Goal: Task Accomplishment & Management: Manage account settings

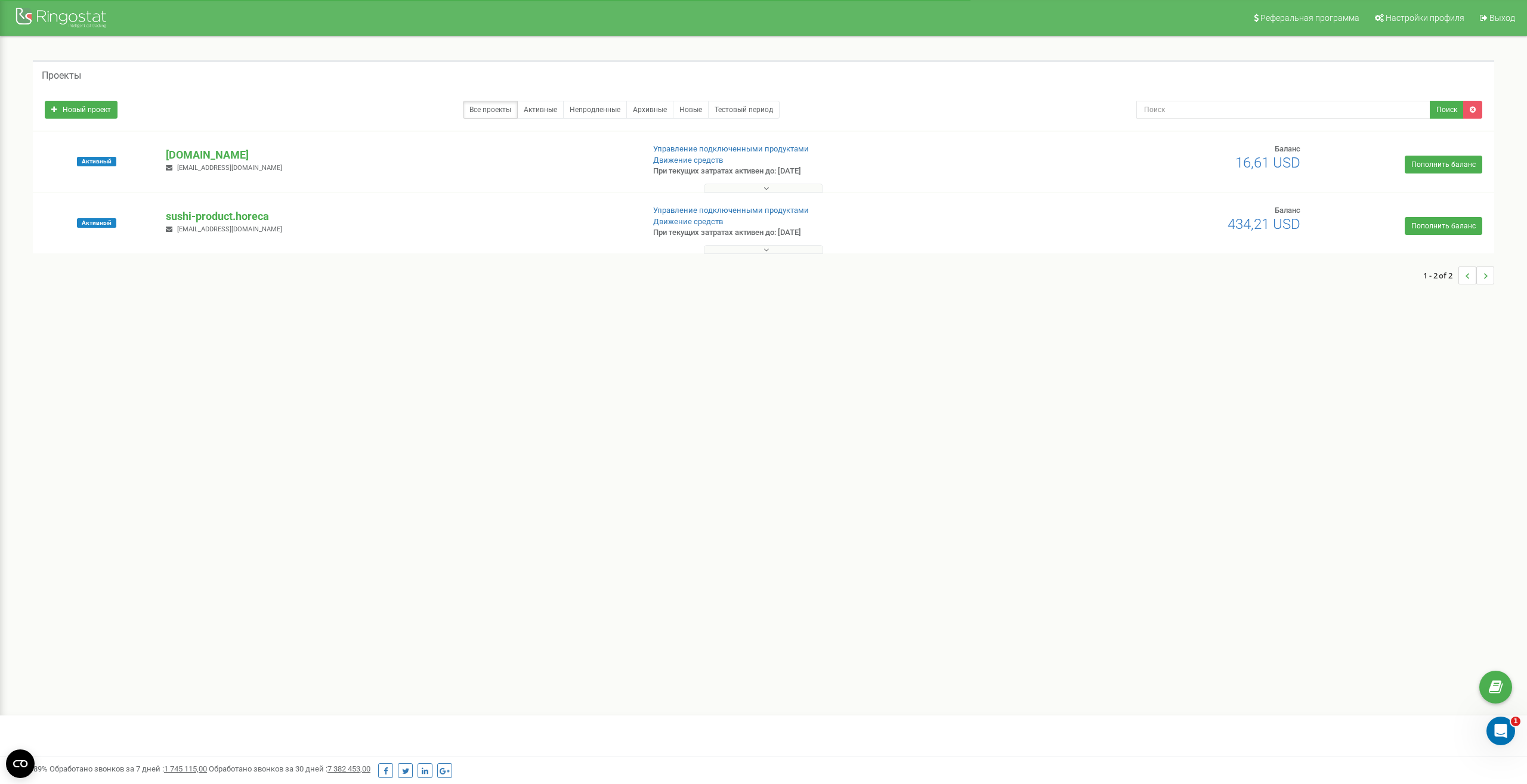
click at [767, 188] on icon at bounding box center [766, 188] width 6 height 9
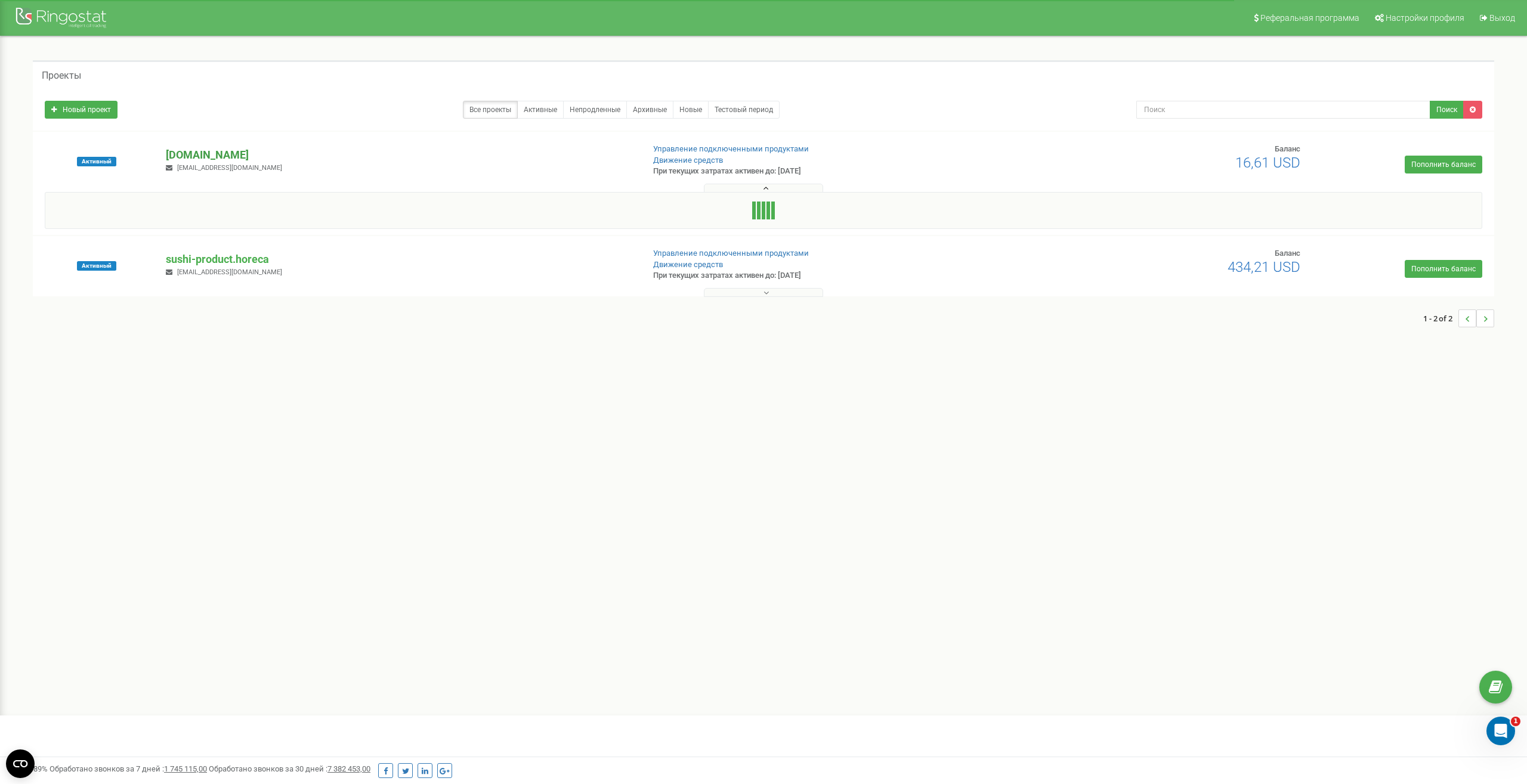
click at [214, 154] on p "[DOMAIN_NAME]" at bounding box center [400, 155] width 467 height 15
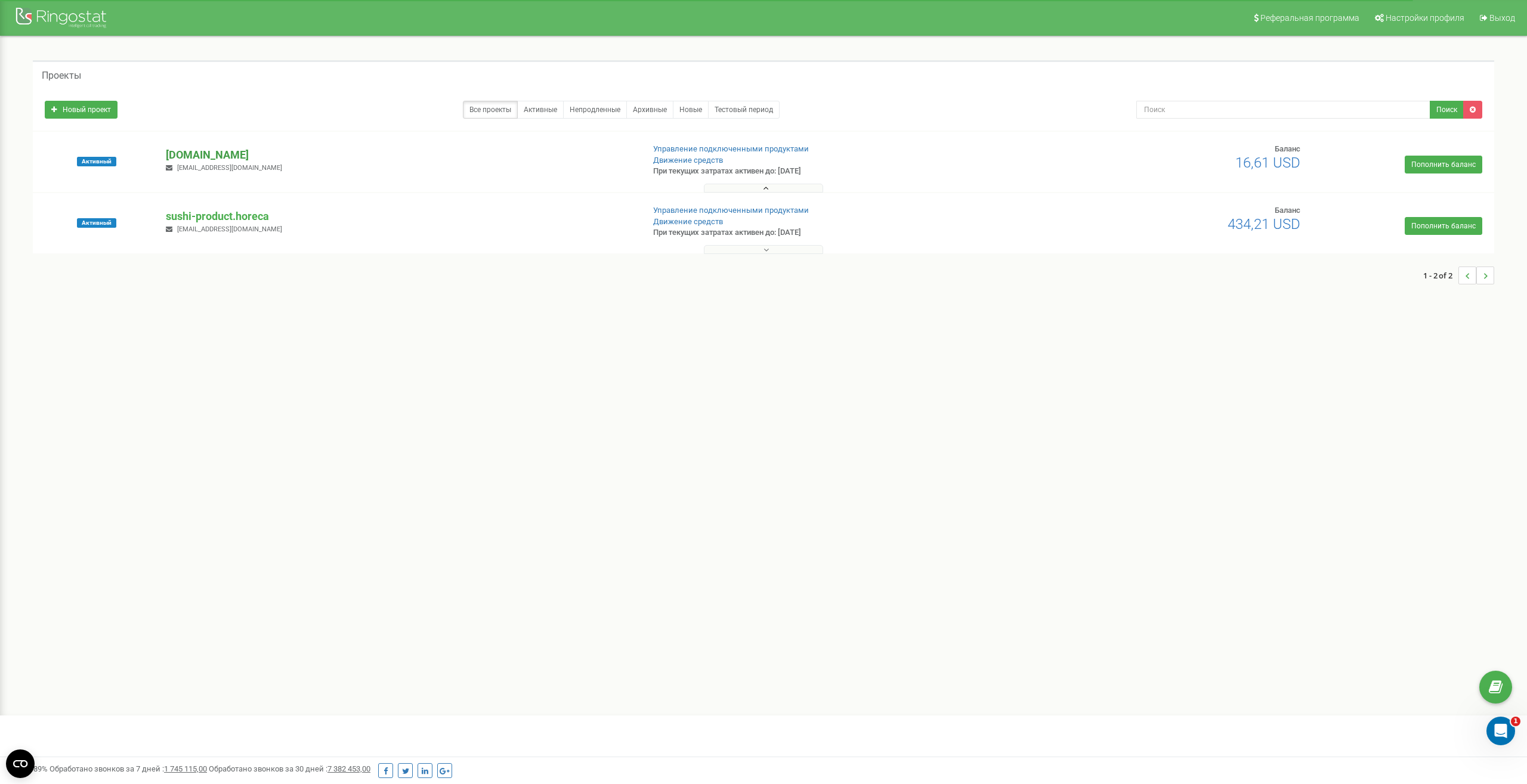
click at [188, 154] on p "[DOMAIN_NAME]" at bounding box center [400, 155] width 467 height 15
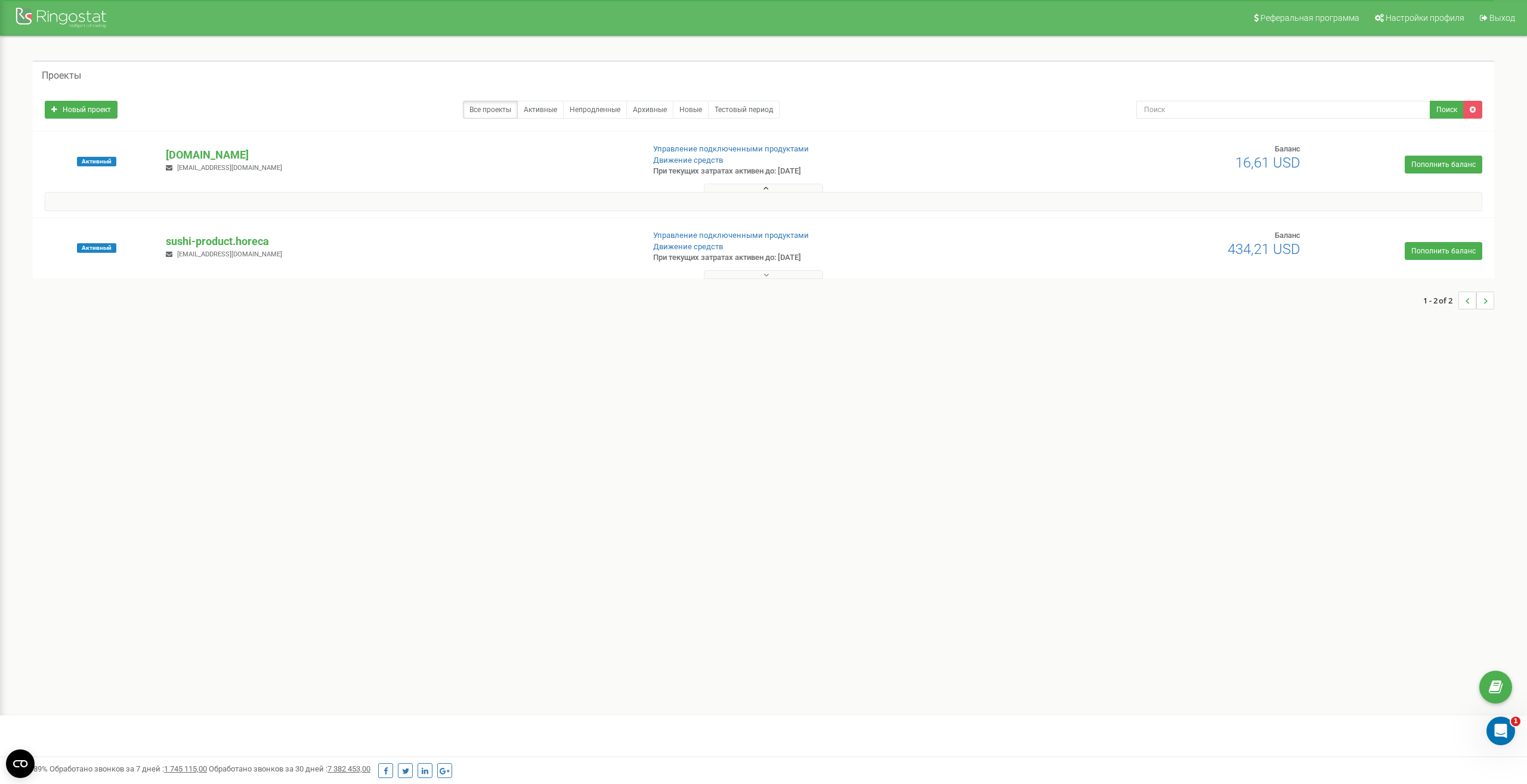
click at [220, 169] on span "[EMAIL_ADDRESS][DOMAIN_NAME]" at bounding box center [229, 168] width 105 height 8
click at [695, 150] on link "Управление подключенными продуктами" at bounding box center [730, 148] width 156 height 9
click at [227, 154] on p "[DOMAIN_NAME]" at bounding box center [400, 155] width 467 height 15
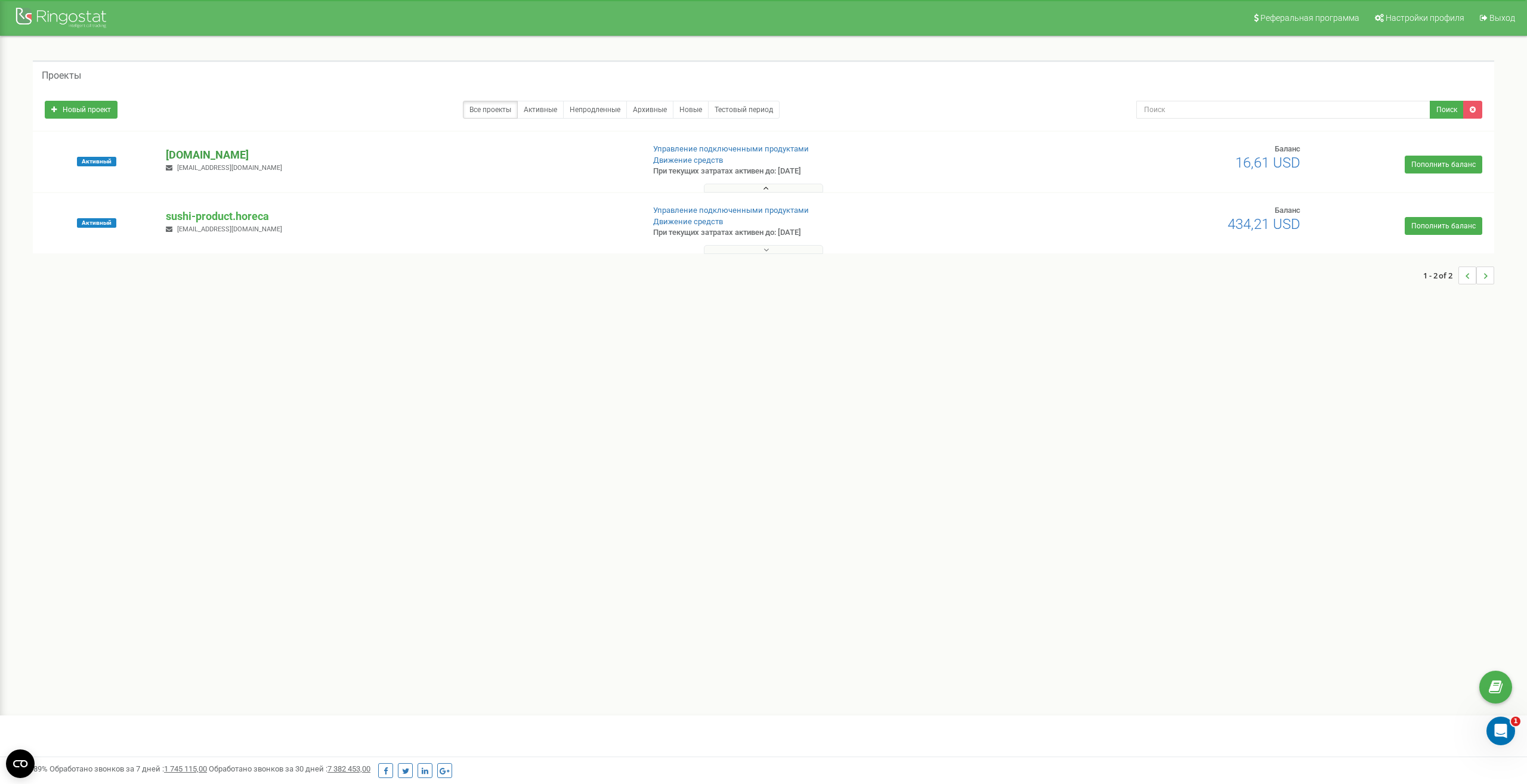
click at [227, 154] on p "[DOMAIN_NAME]" at bounding box center [400, 155] width 467 height 15
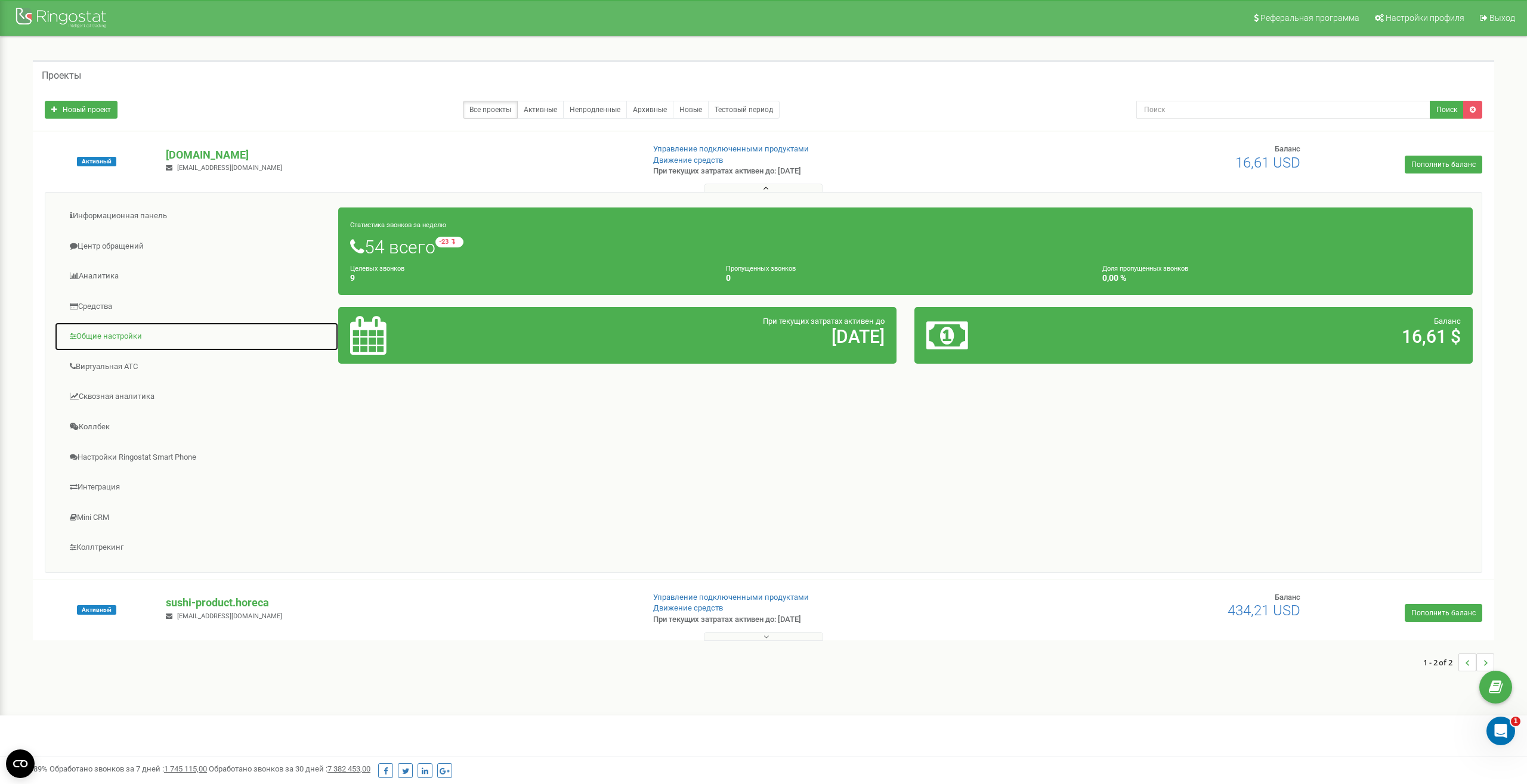
click at [111, 334] on link "Общие настройки" at bounding box center [196, 336] width 285 height 29
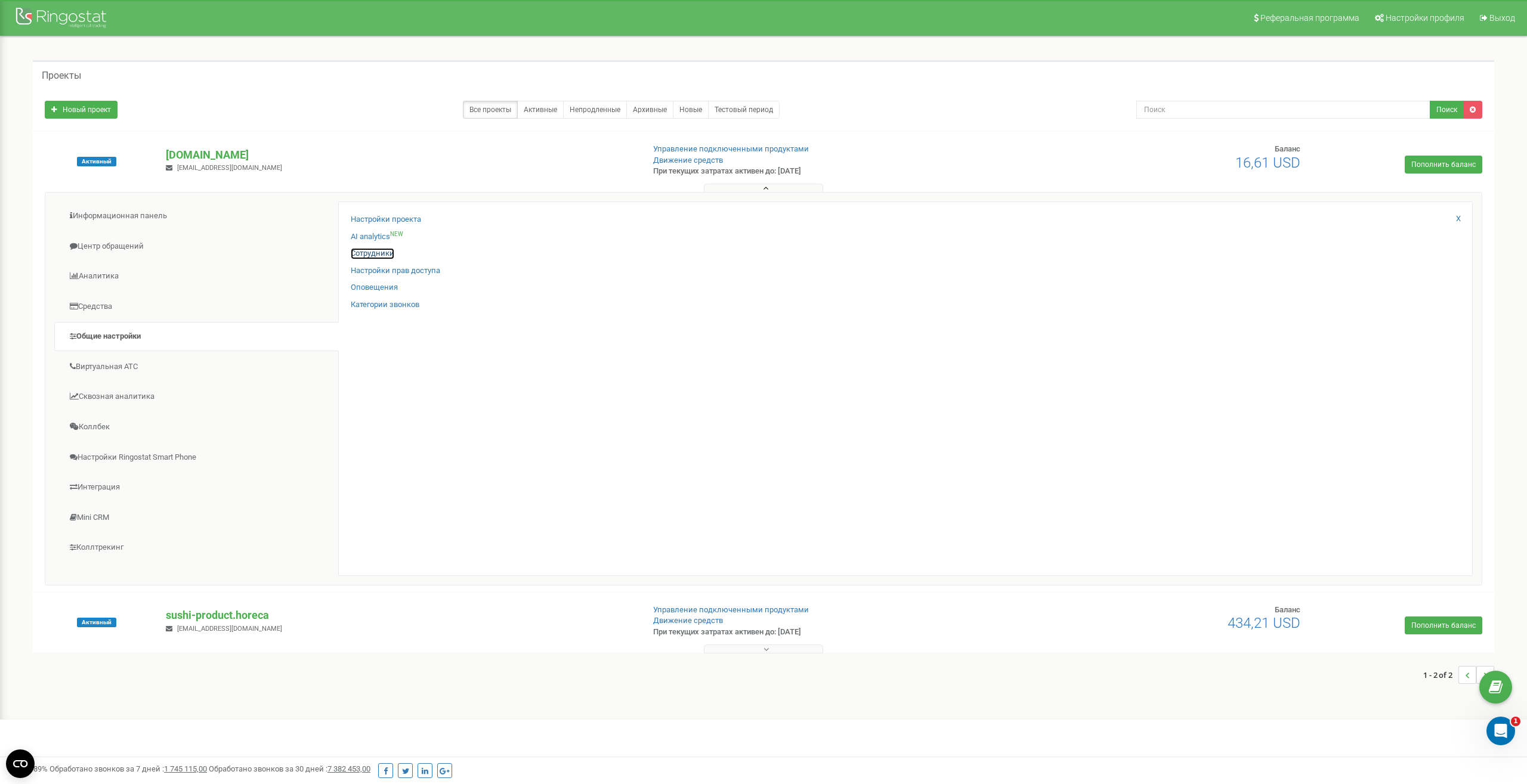
click at [379, 255] on link "Сотрудники" at bounding box center [372, 254] width 43 height 12
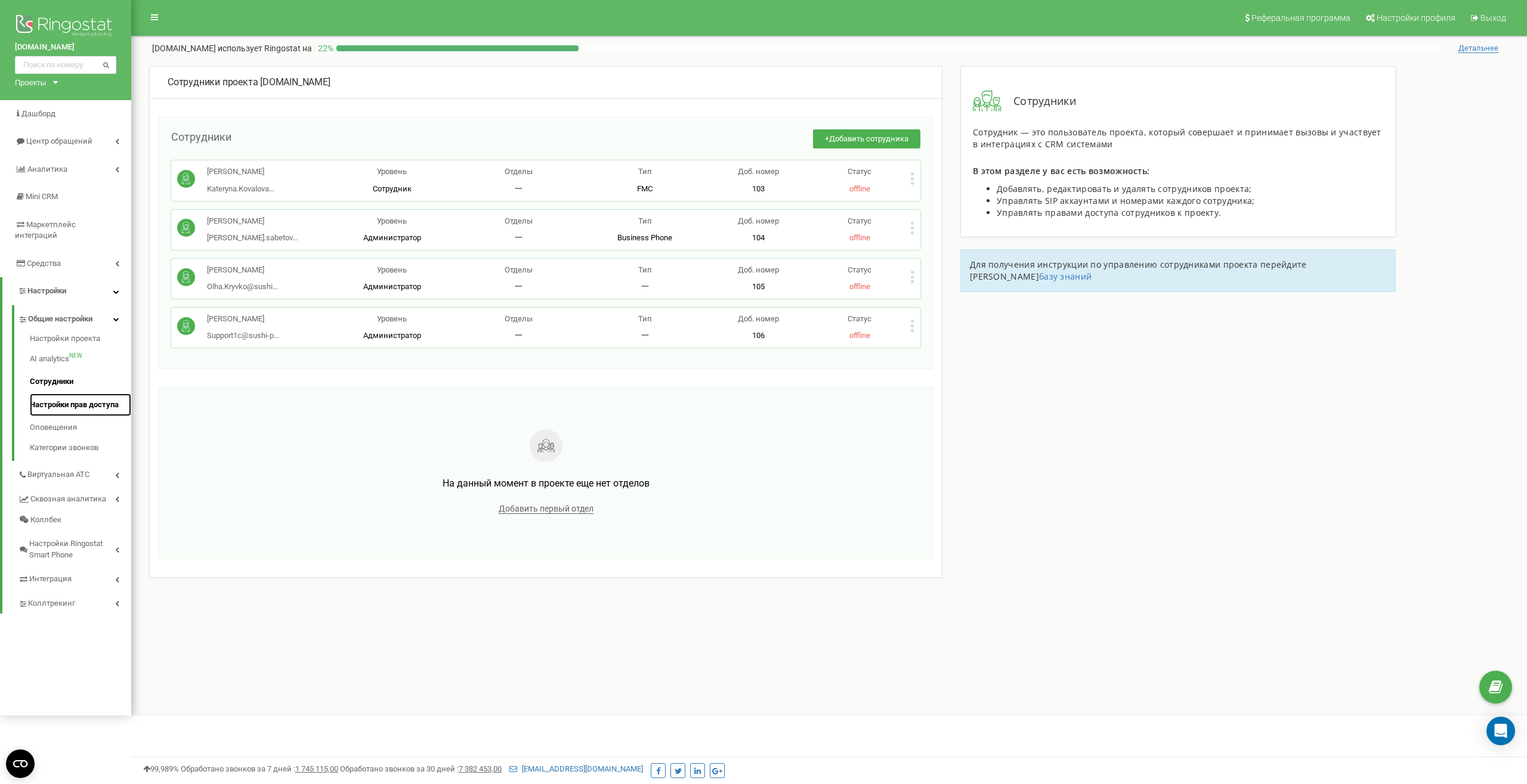
click at [59, 394] on link "Настройки прав доступа" at bounding box center [80, 406] width 101 height 23
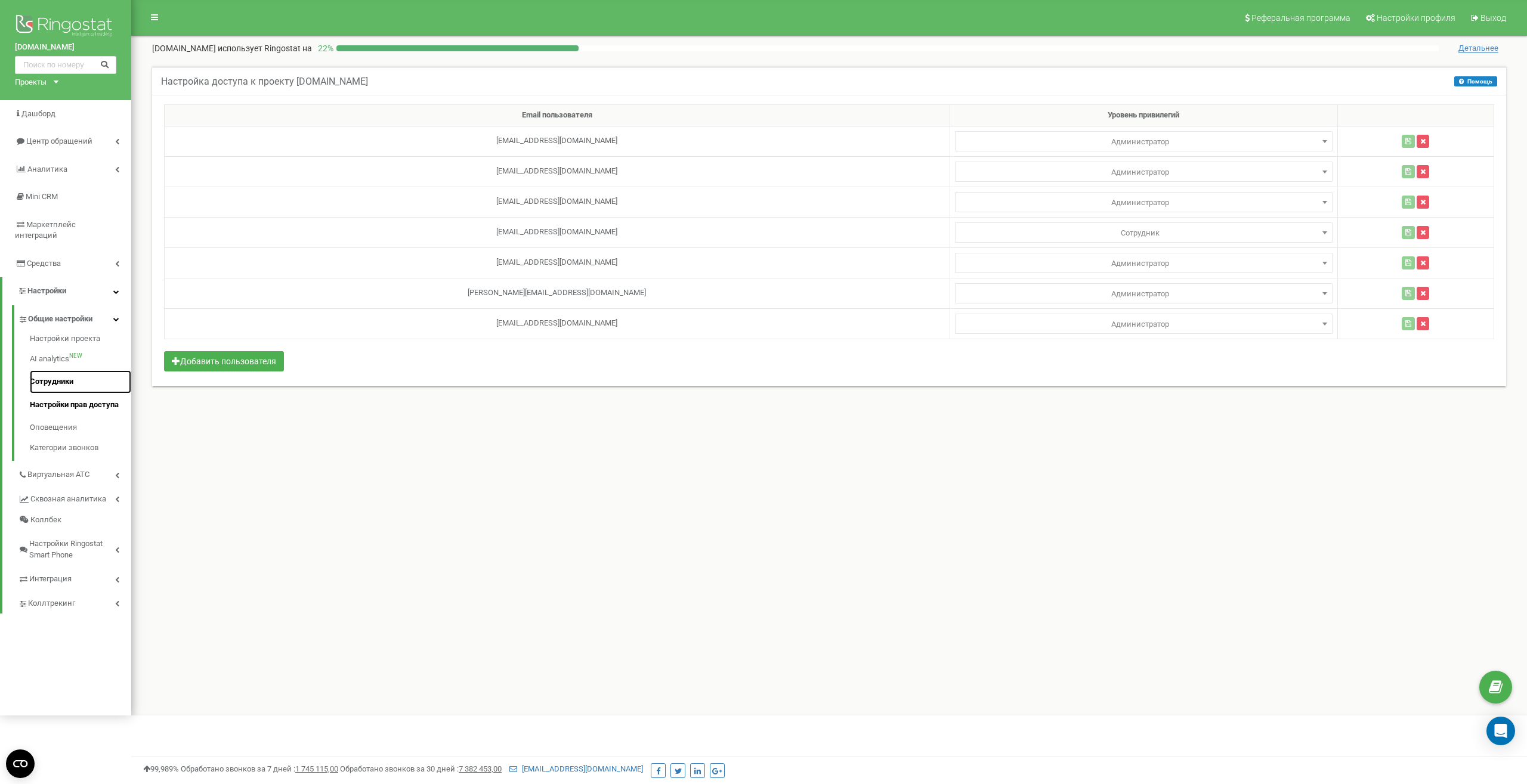
click at [60, 375] on link "Сотрудники" at bounding box center [80, 381] width 101 height 23
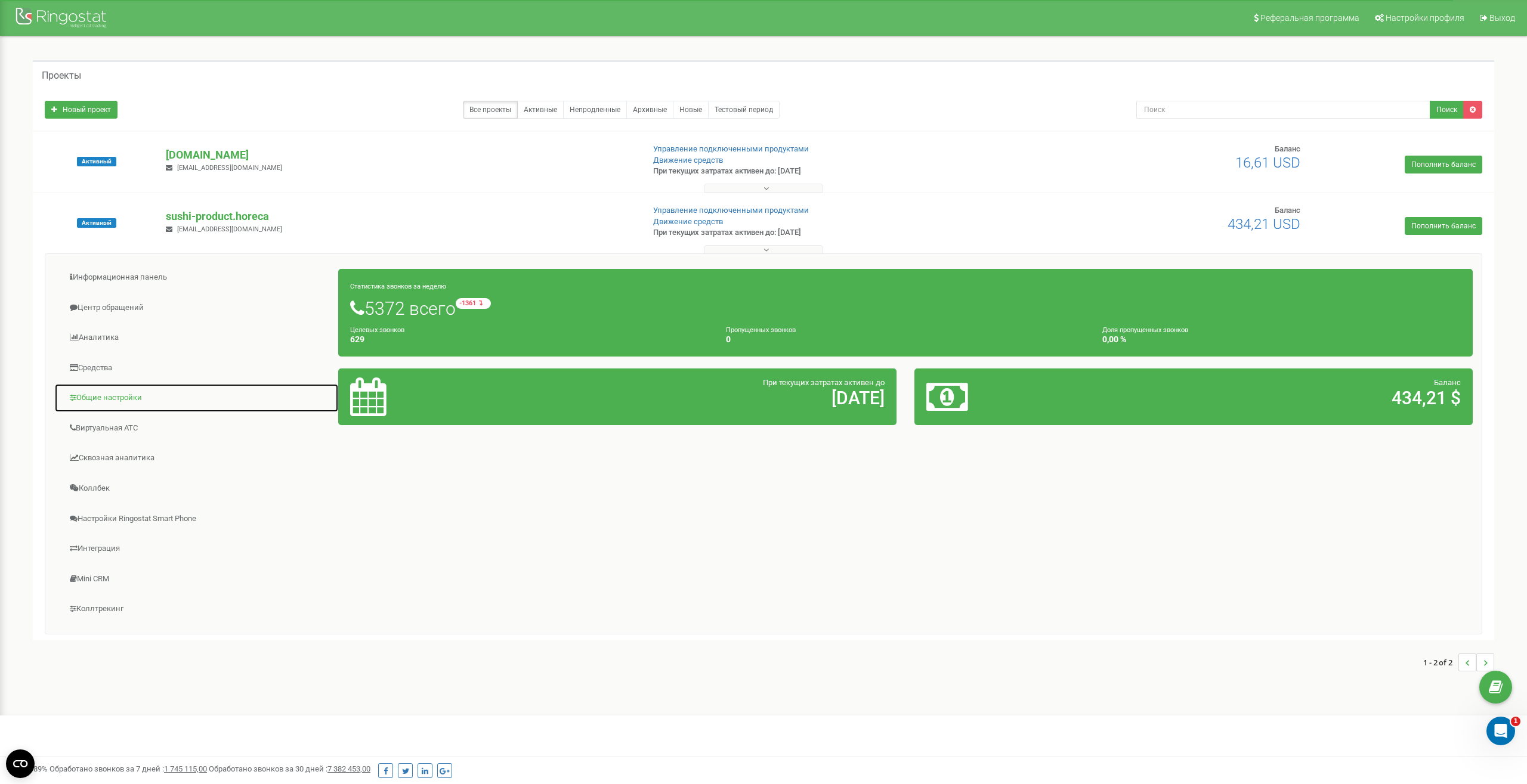
click at [98, 397] on link "Общие настройки" at bounding box center [196, 398] width 285 height 29
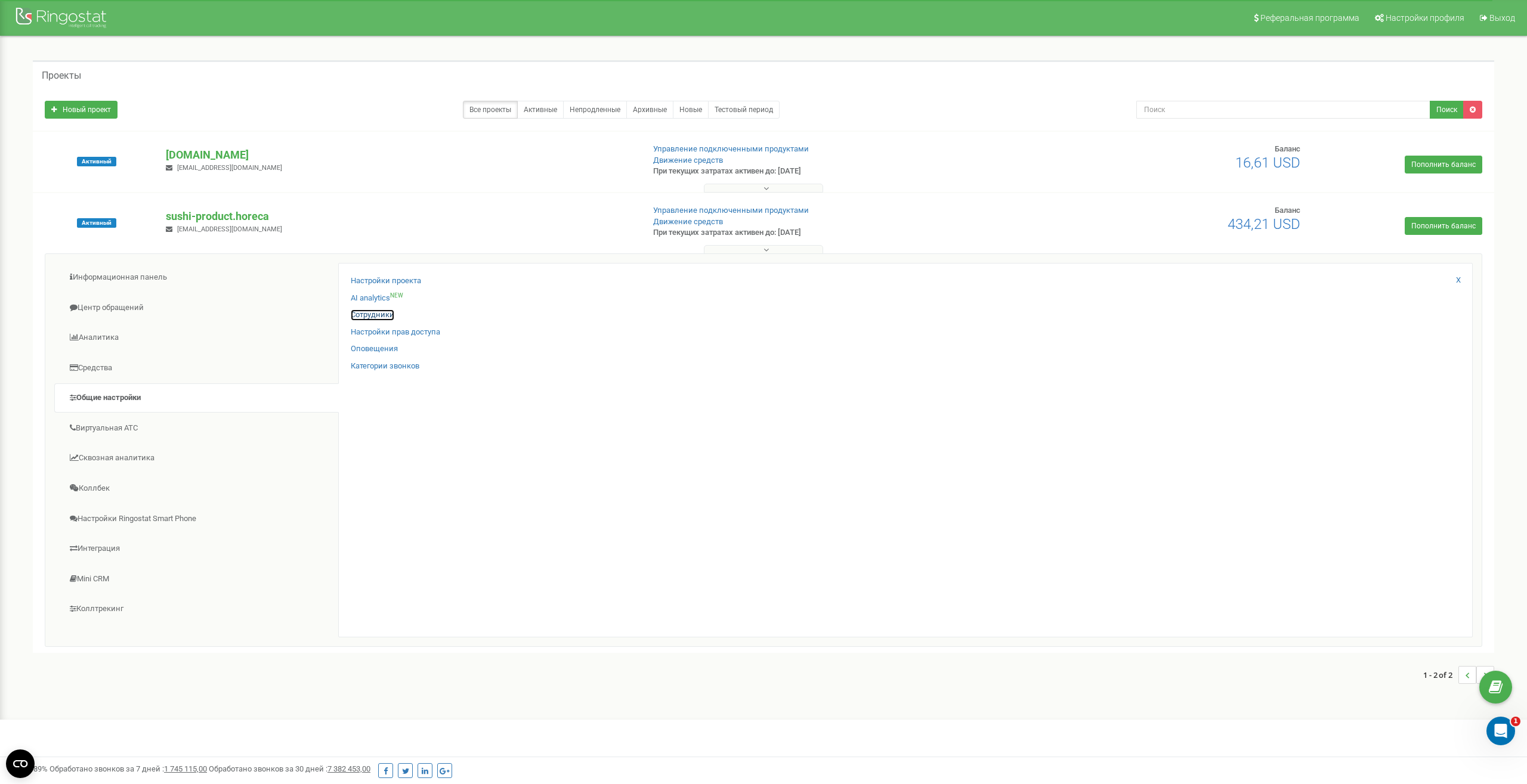
click at [386, 316] on link "Сотрудники" at bounding box center [372, 315] width 43 height 12
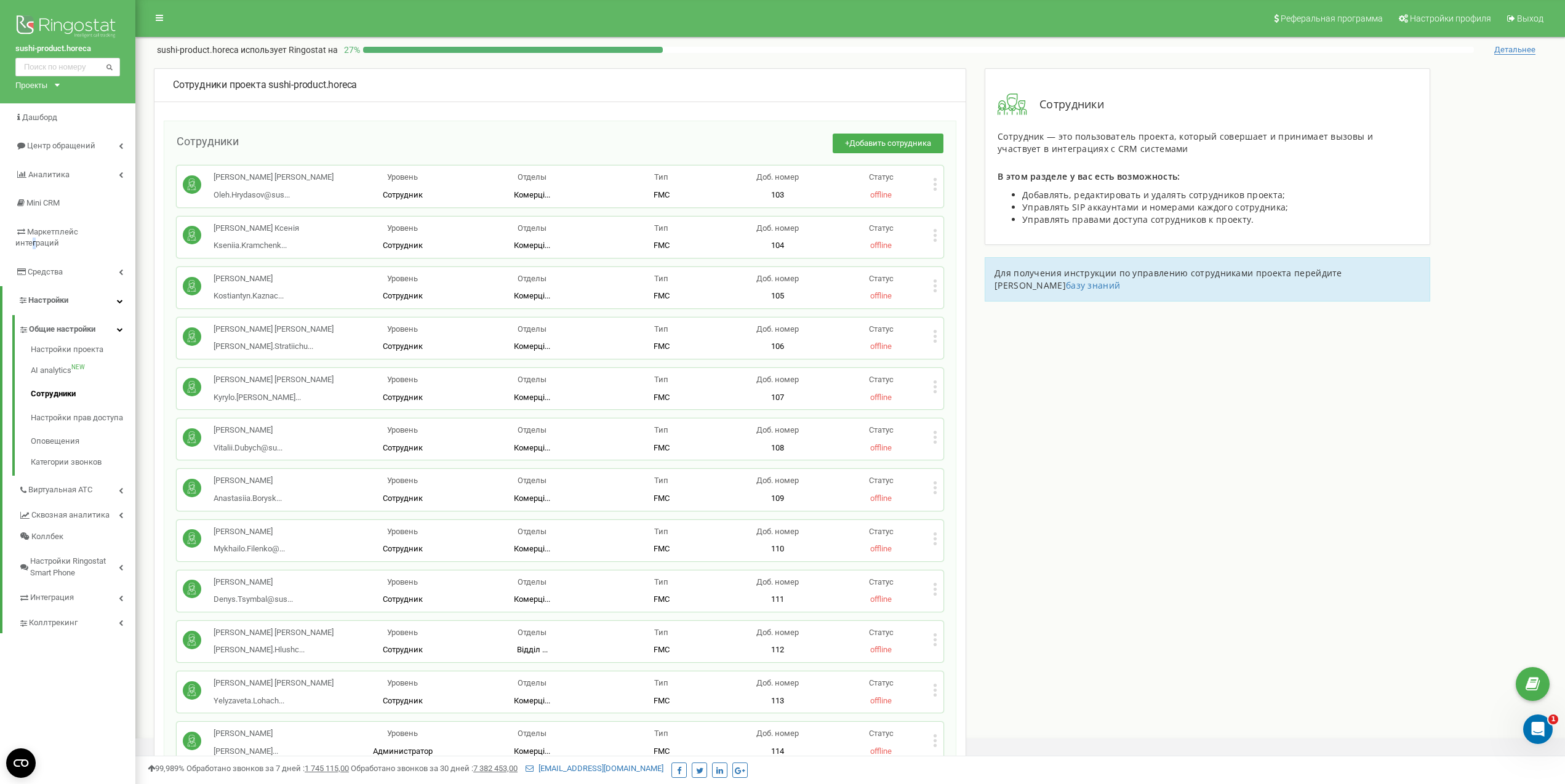
scroll to position [1908, 0]
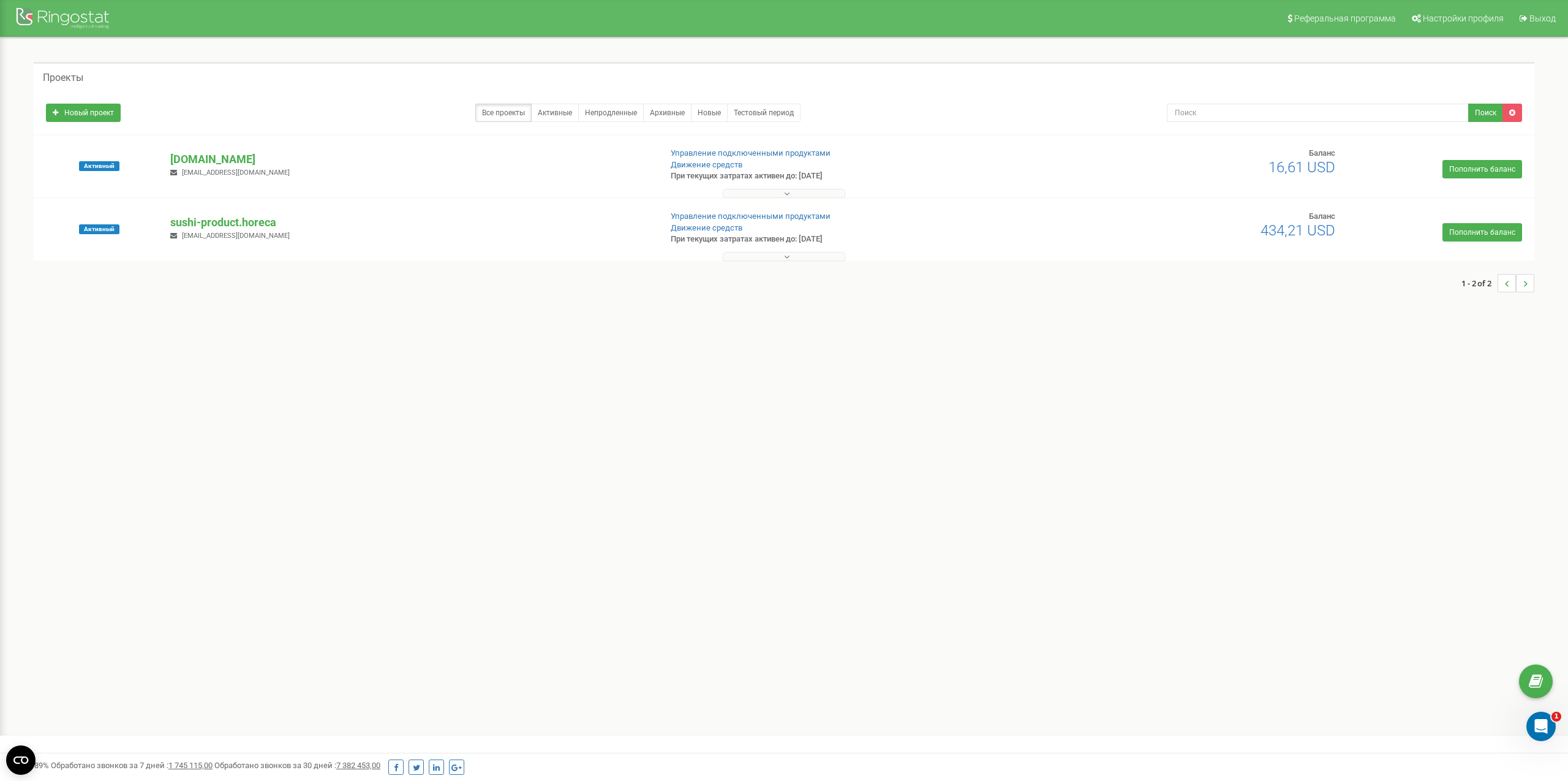
click at [783, 195] on button at bounding box center [784, 193] width 123 height 9
